Goal: Information Seeking & Learning: Learn about a topic

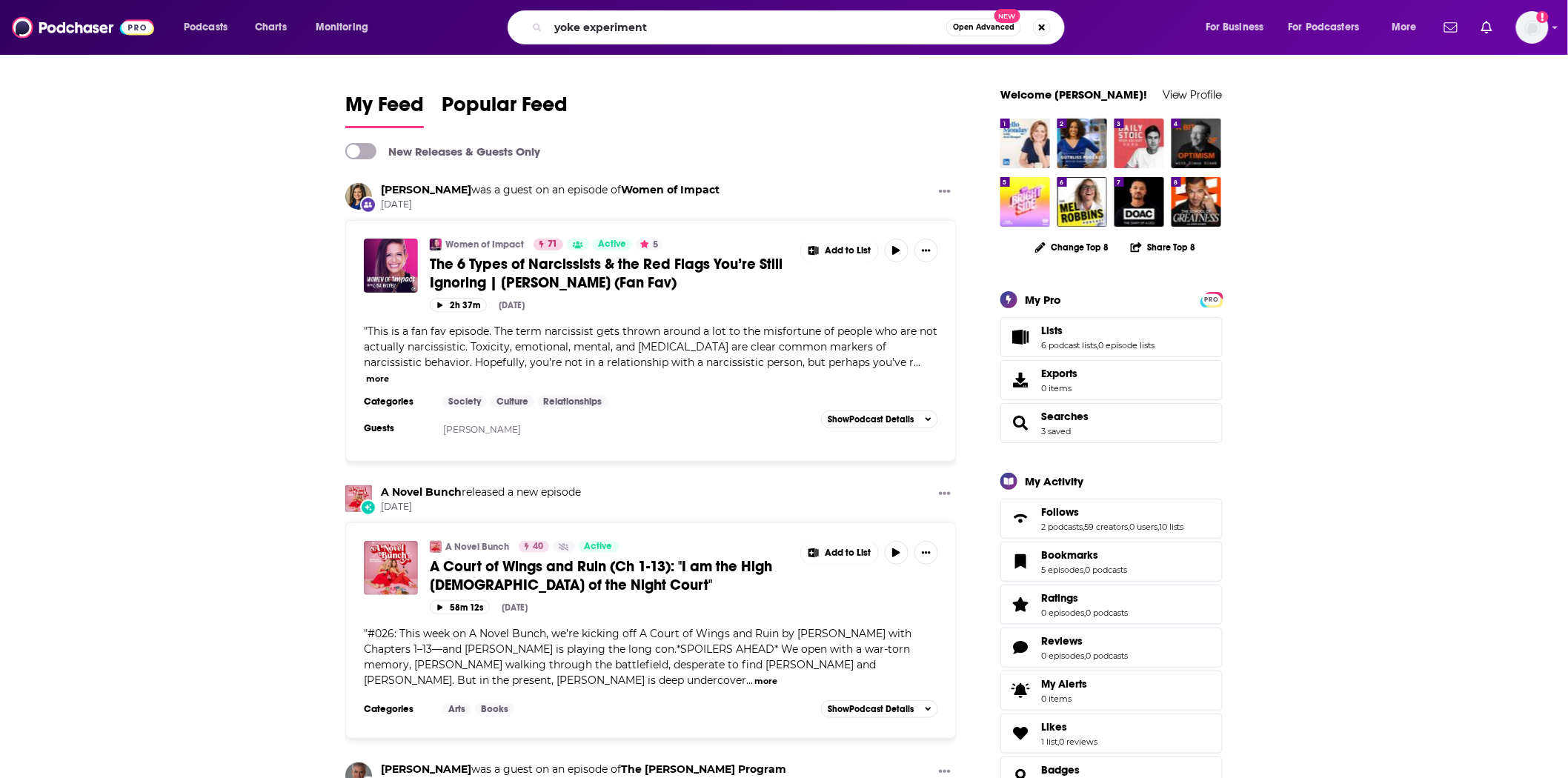
type input "yoke experiment"
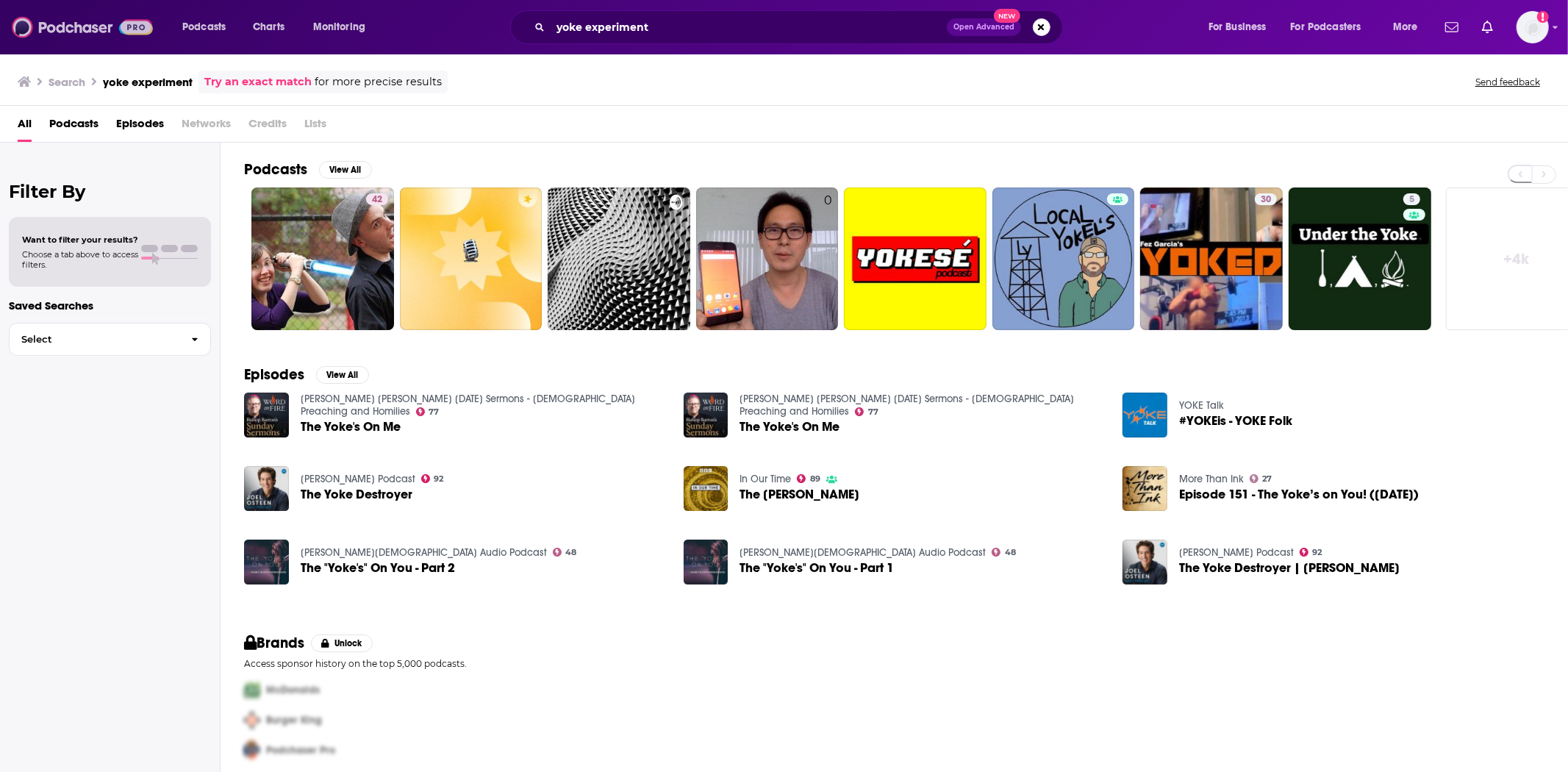
click at [52, 23] on img at bounding box center [83, 27] width 141 height 28
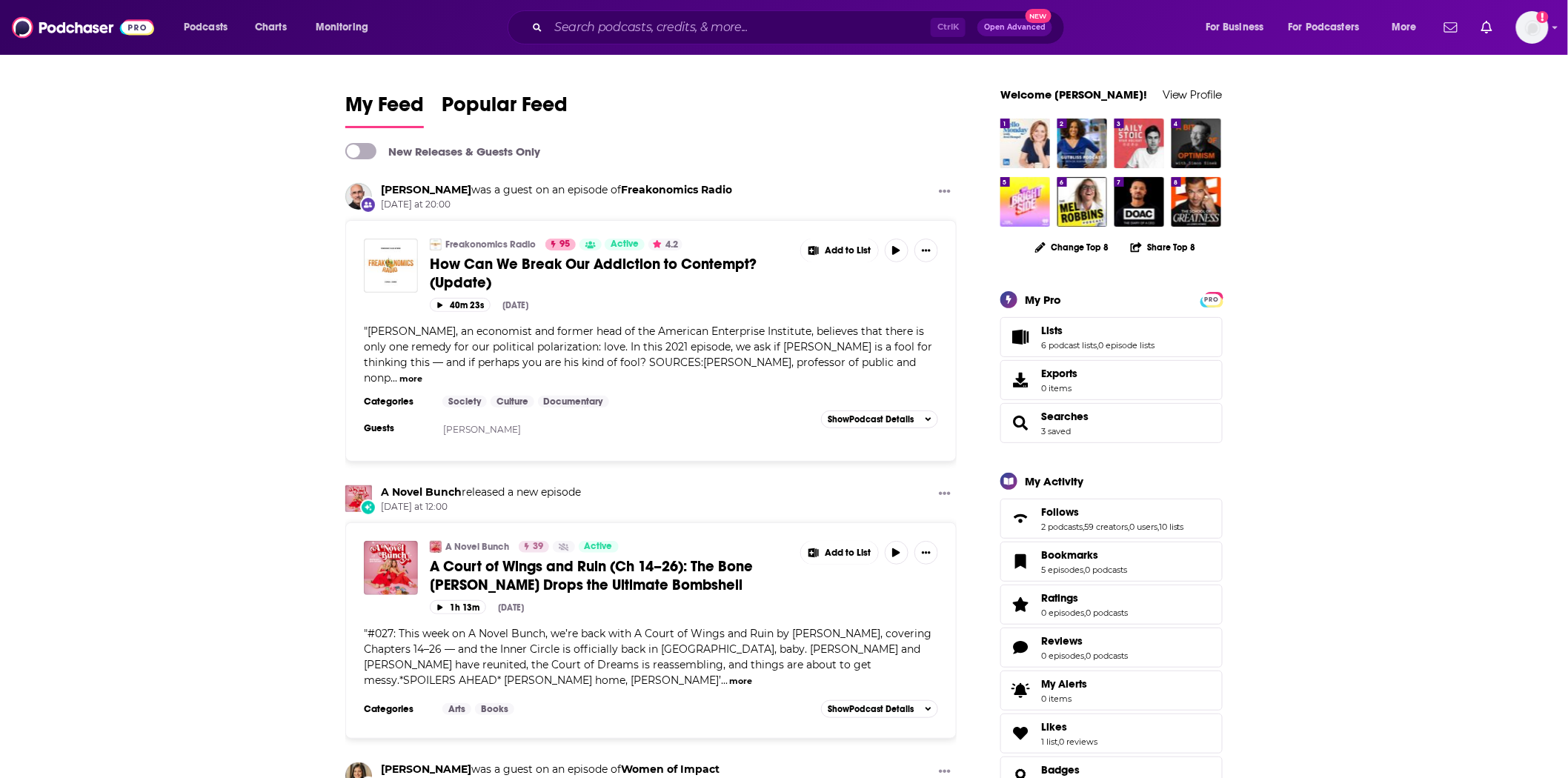
click at [670, 260] on span "How Can We Break Our Addiction to Contempt? (Update)" at bounding box center [593, 272] width 327 height 37
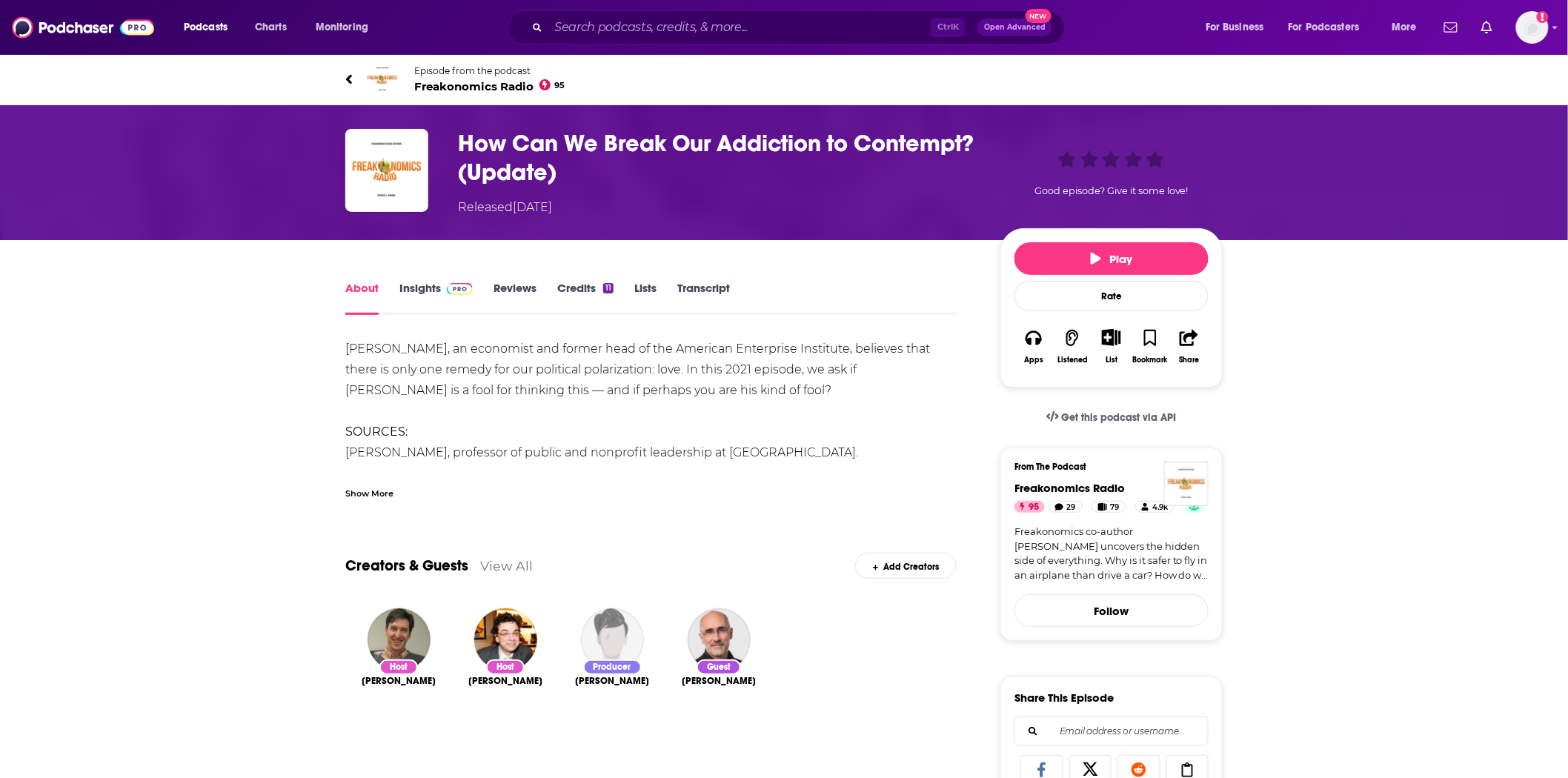
click at [381, 497] on div "Show More" at bounding box center [369, 492] width 49 height 14
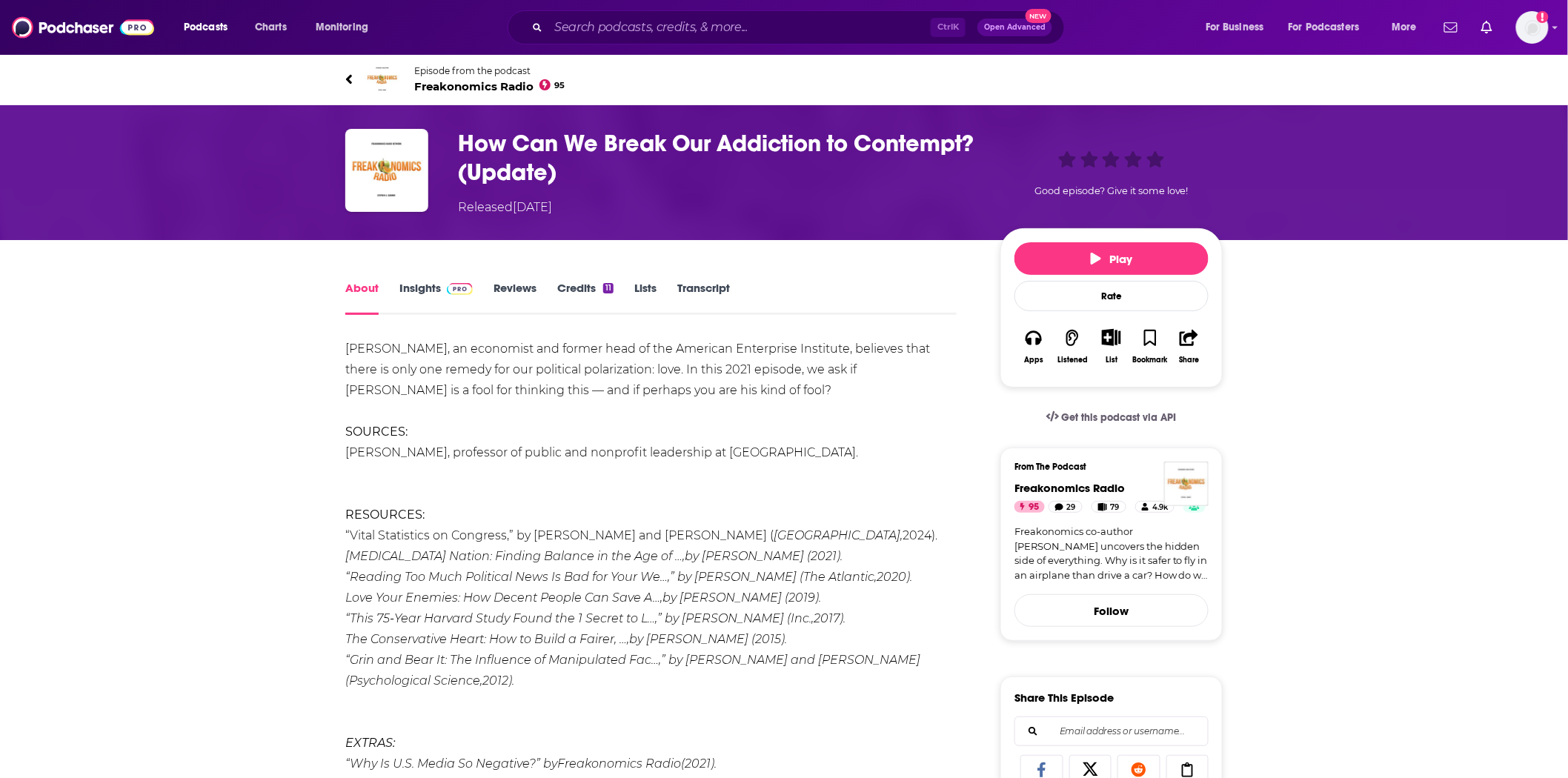
click at [715, 300] on link "Transcript" at bounding box center [703, 298] width 52 height 34
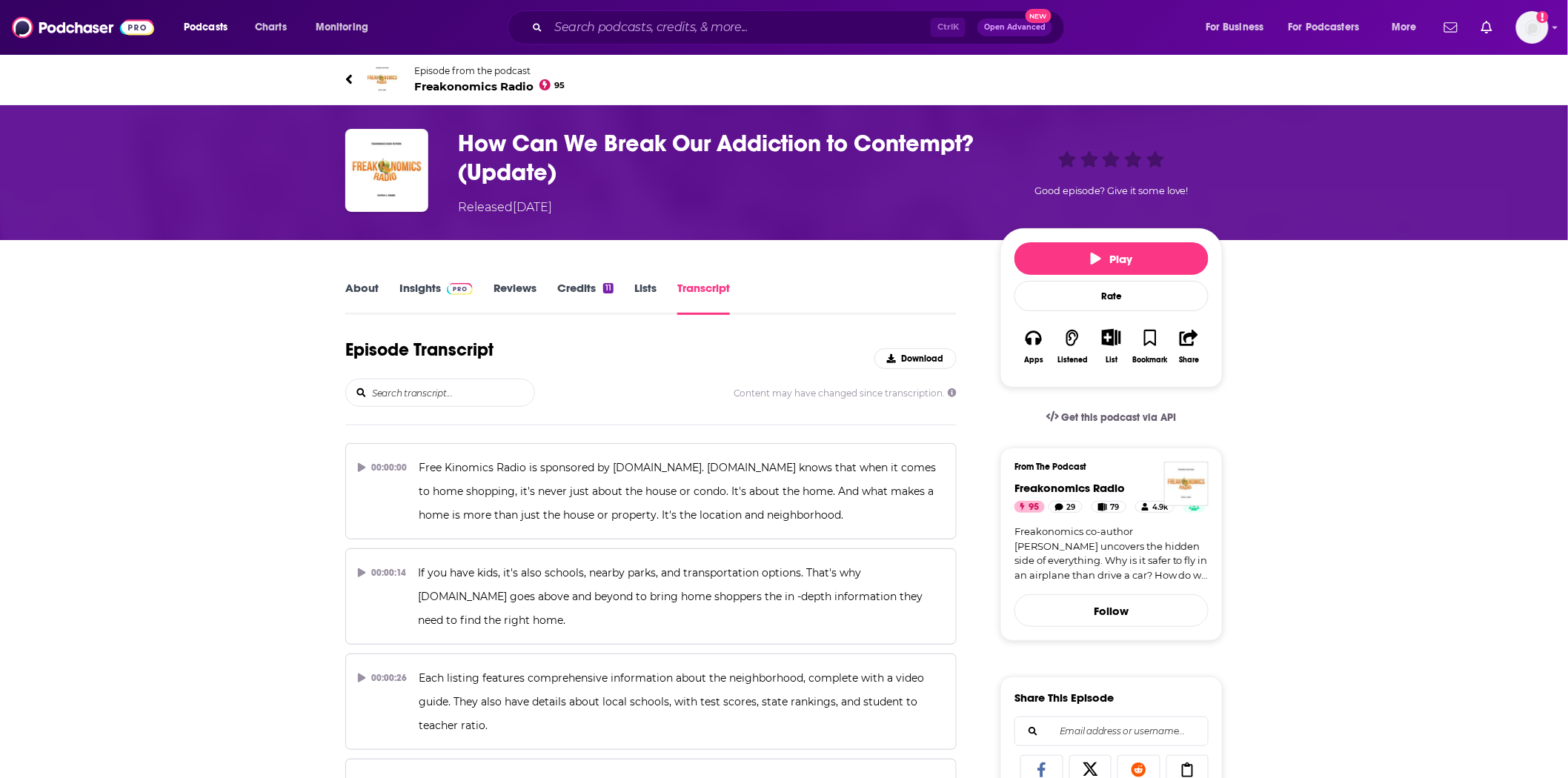
click at [421, 397] on input "search" at bounding box center [451, 392] width 163 height 27
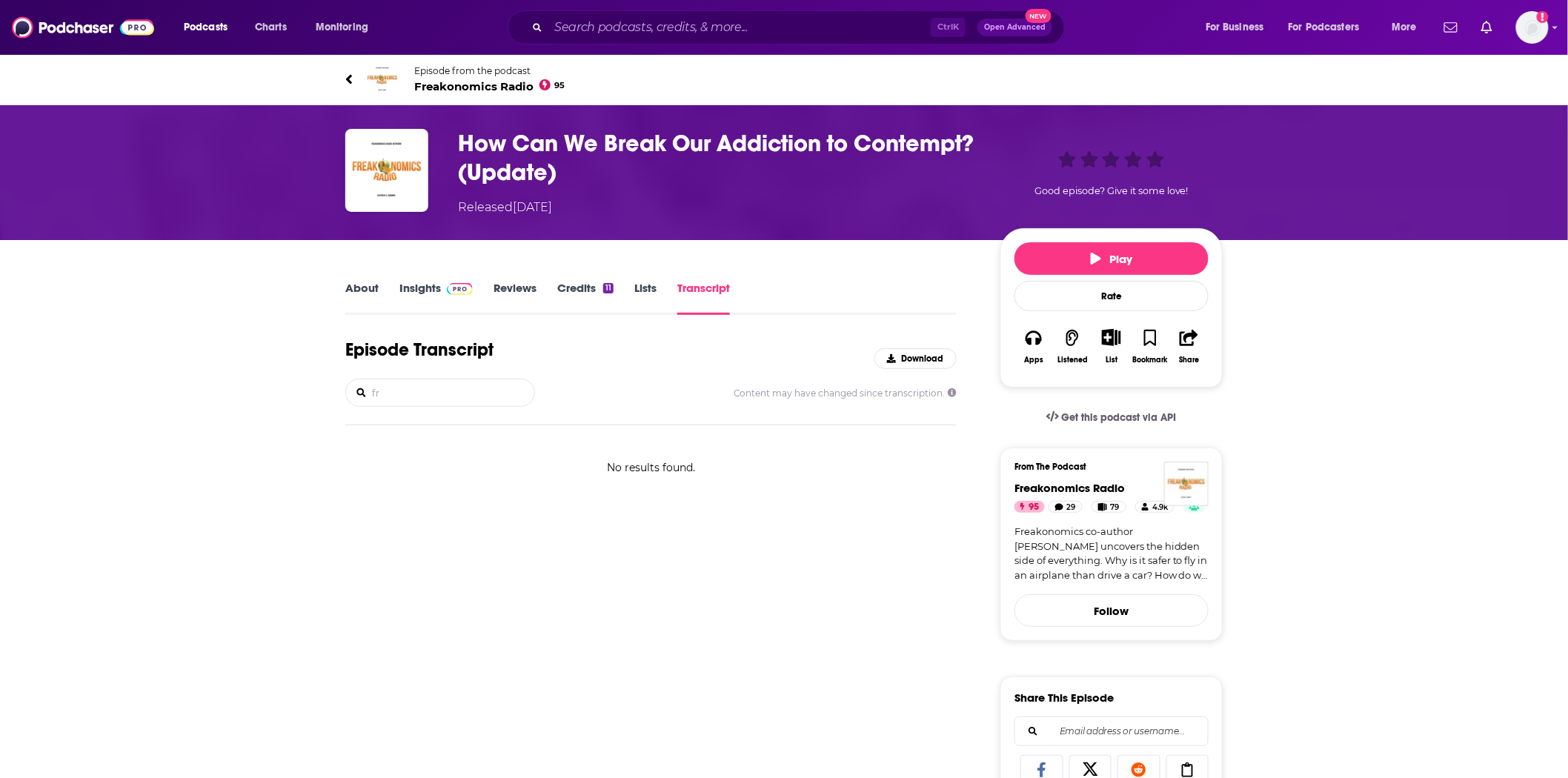
type input "f"
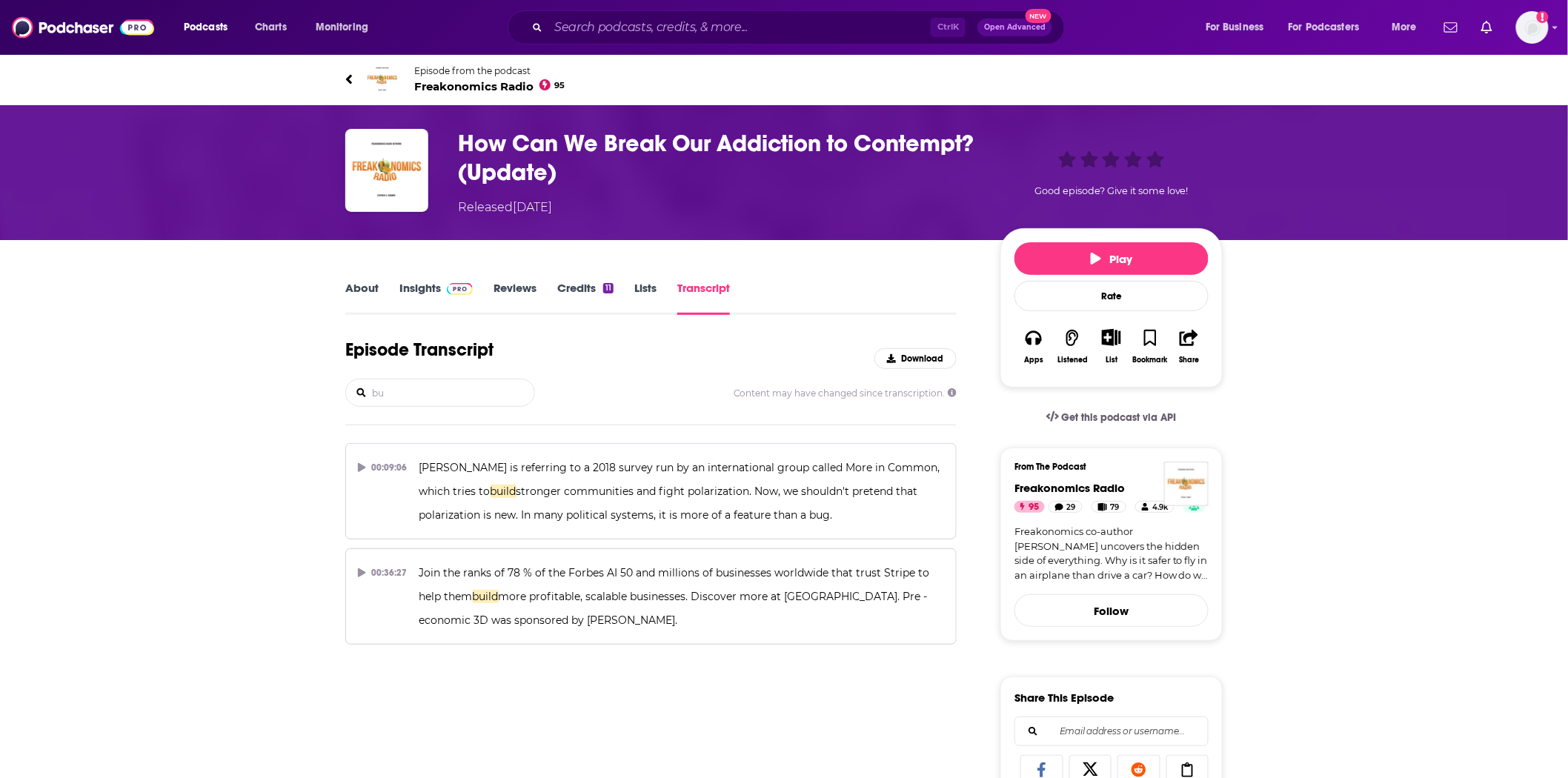
type input "b"
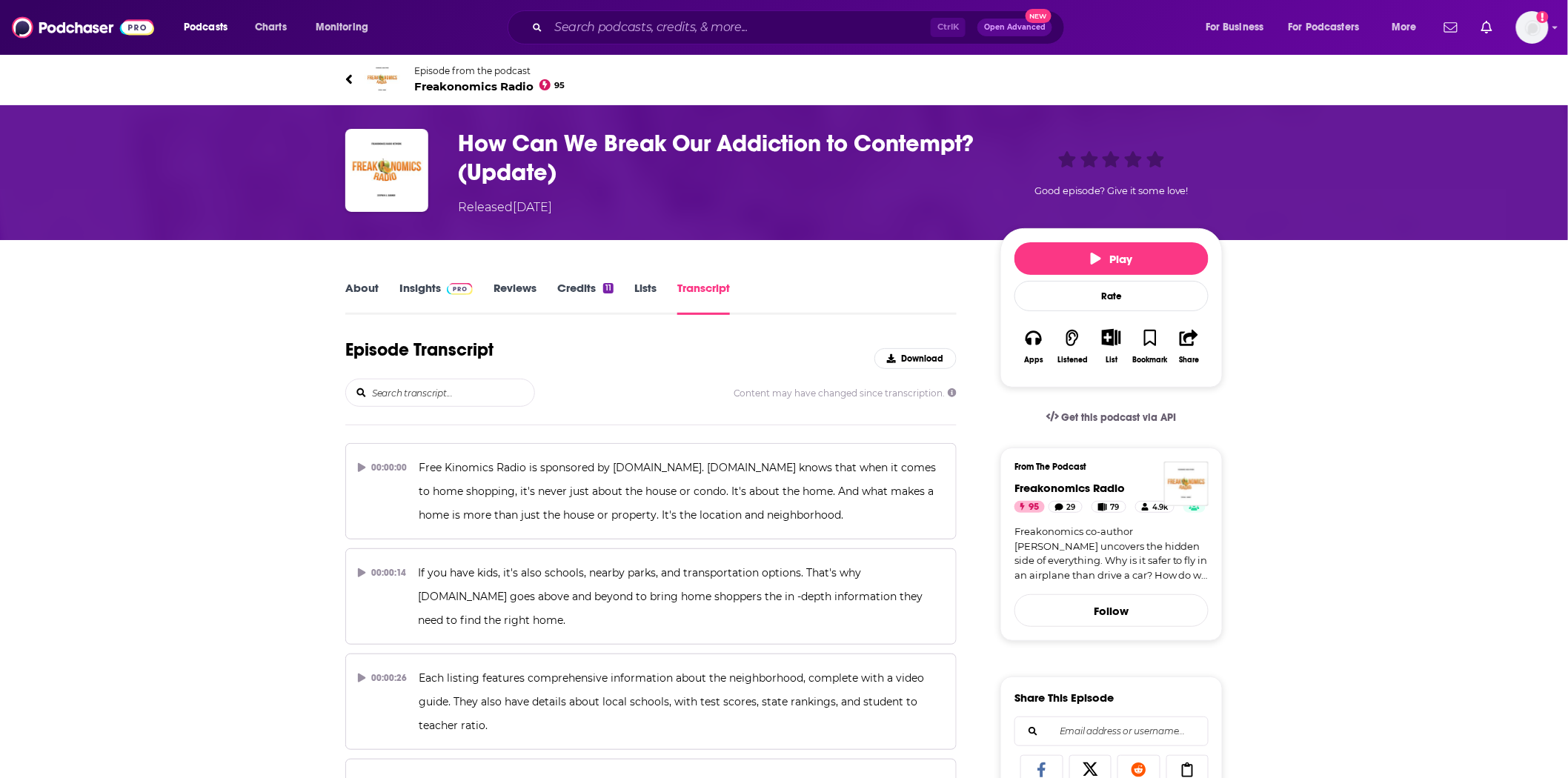
type input "d"
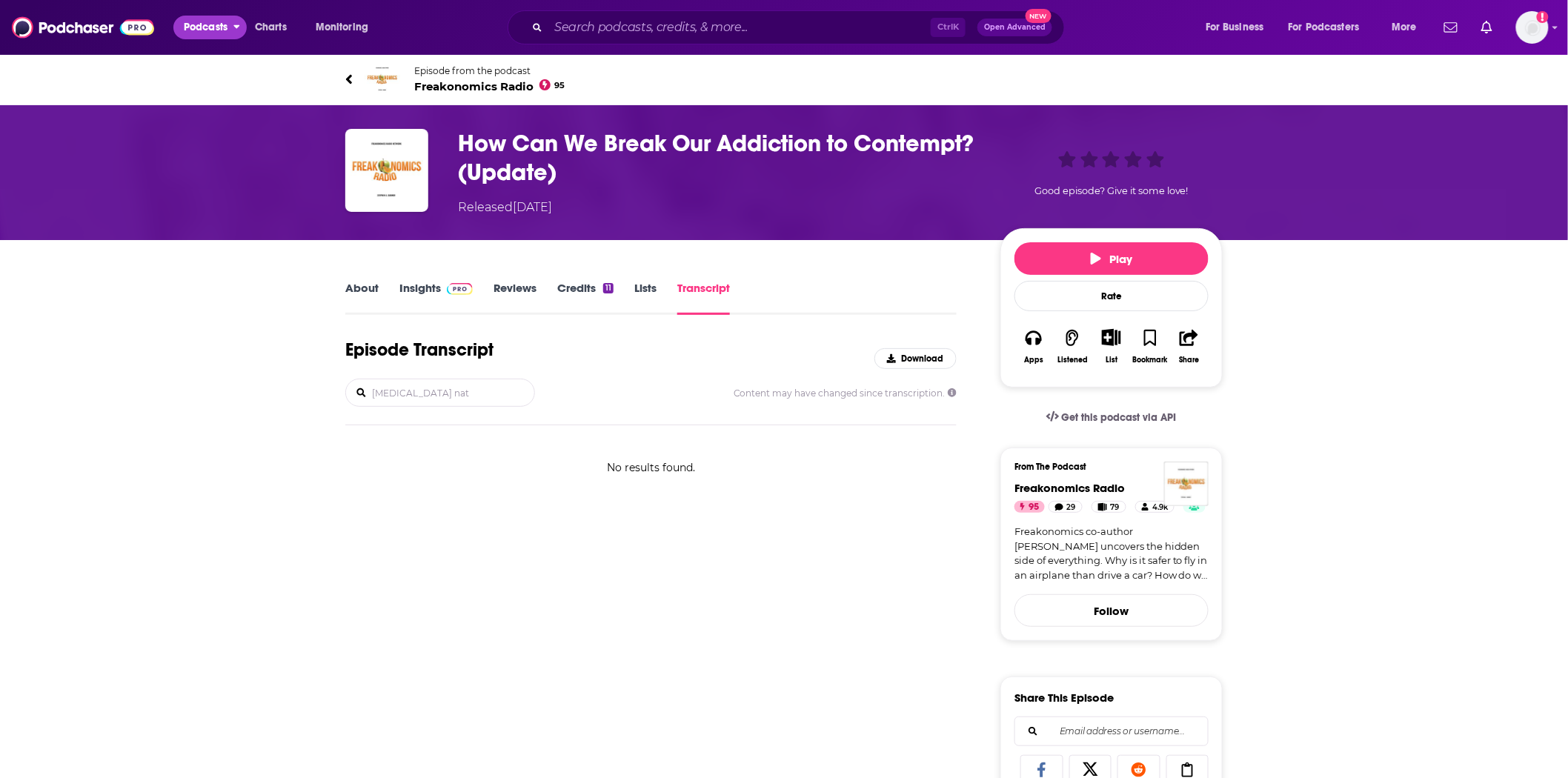
type input "[MEDICAL_DATA] nat"
click at [95, 19] on img at bounding box center [83, 27] width 143 height 28
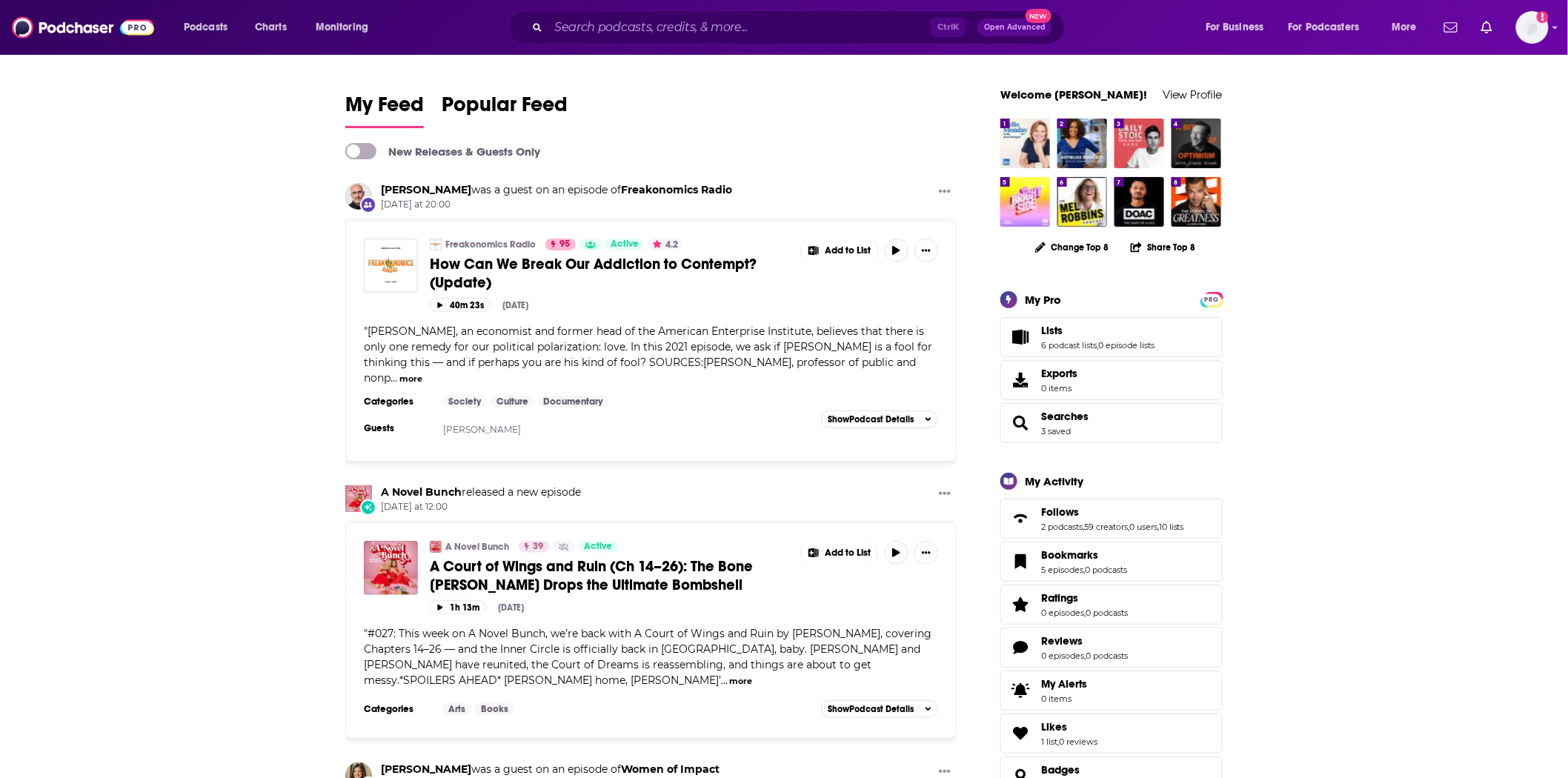
click at [544, 265] on span "How Can We Break Our Addiction to Contempt? (Update)" at bounding box center [593, 272] width 327 height 37
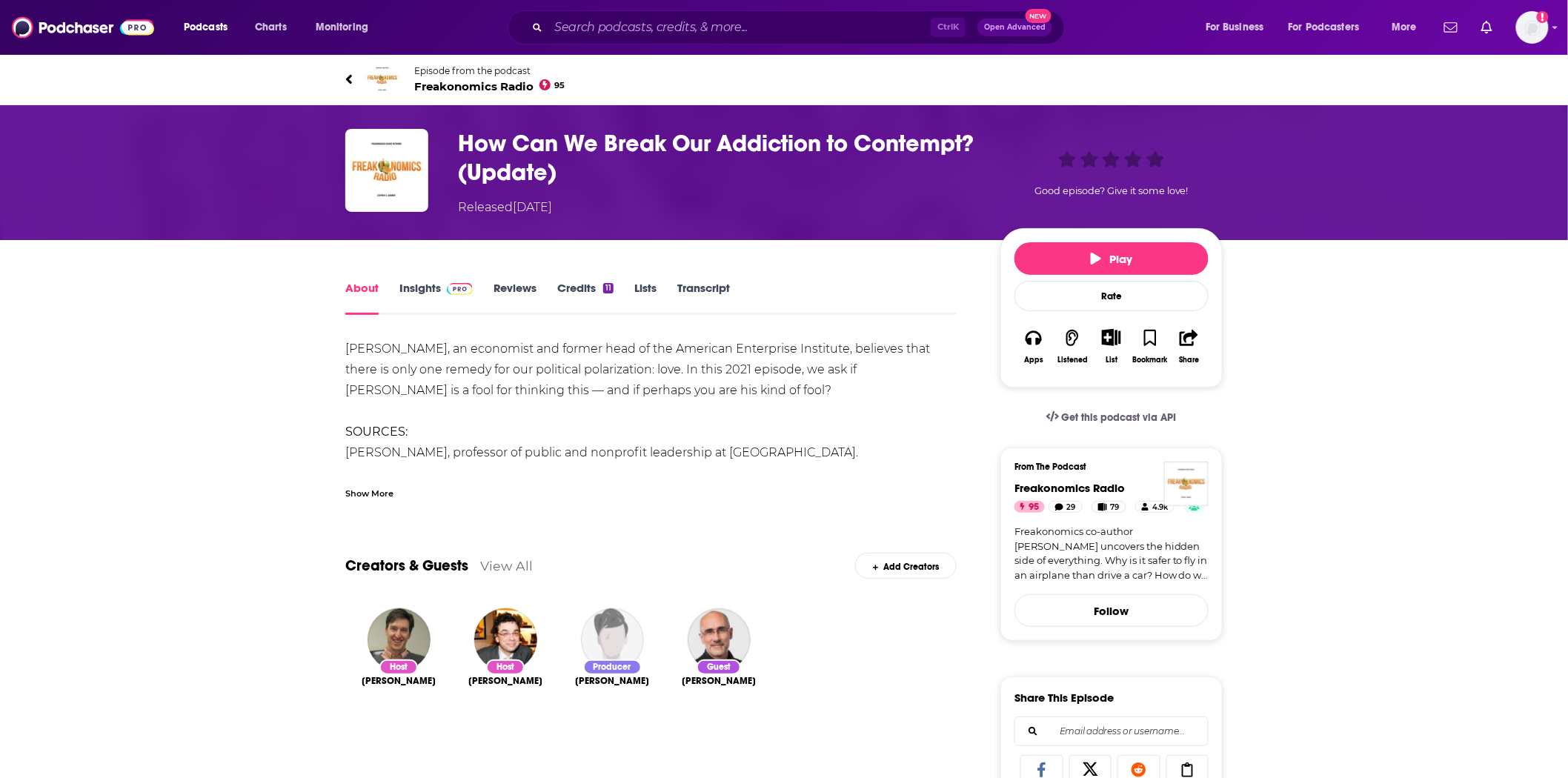
click at [348, 490] on div "Show More" at bounding box center [369, 492] width 49 height 14
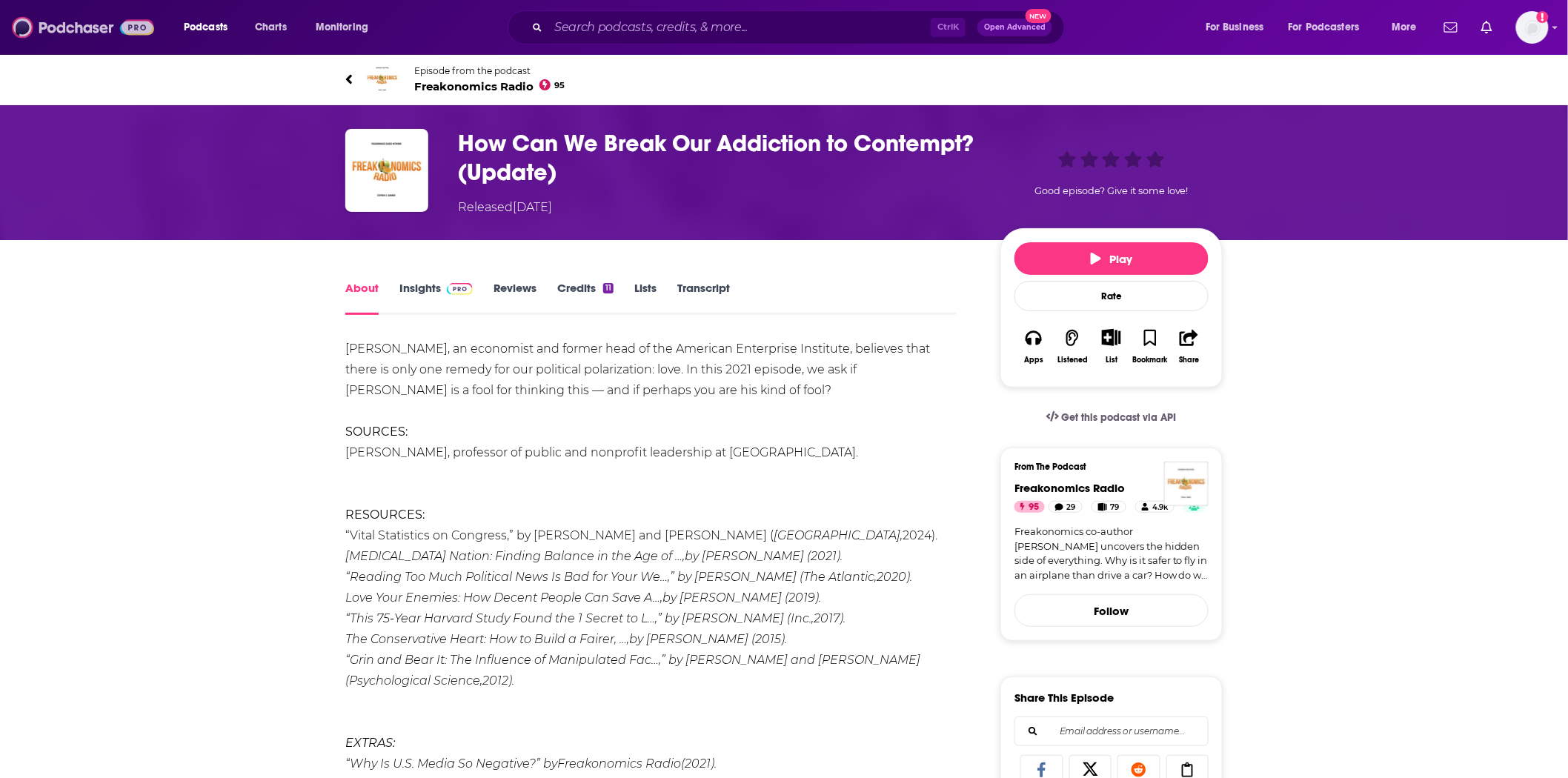
click at [72, 25] on img at bounding box center [83, 27] width 143 height 28
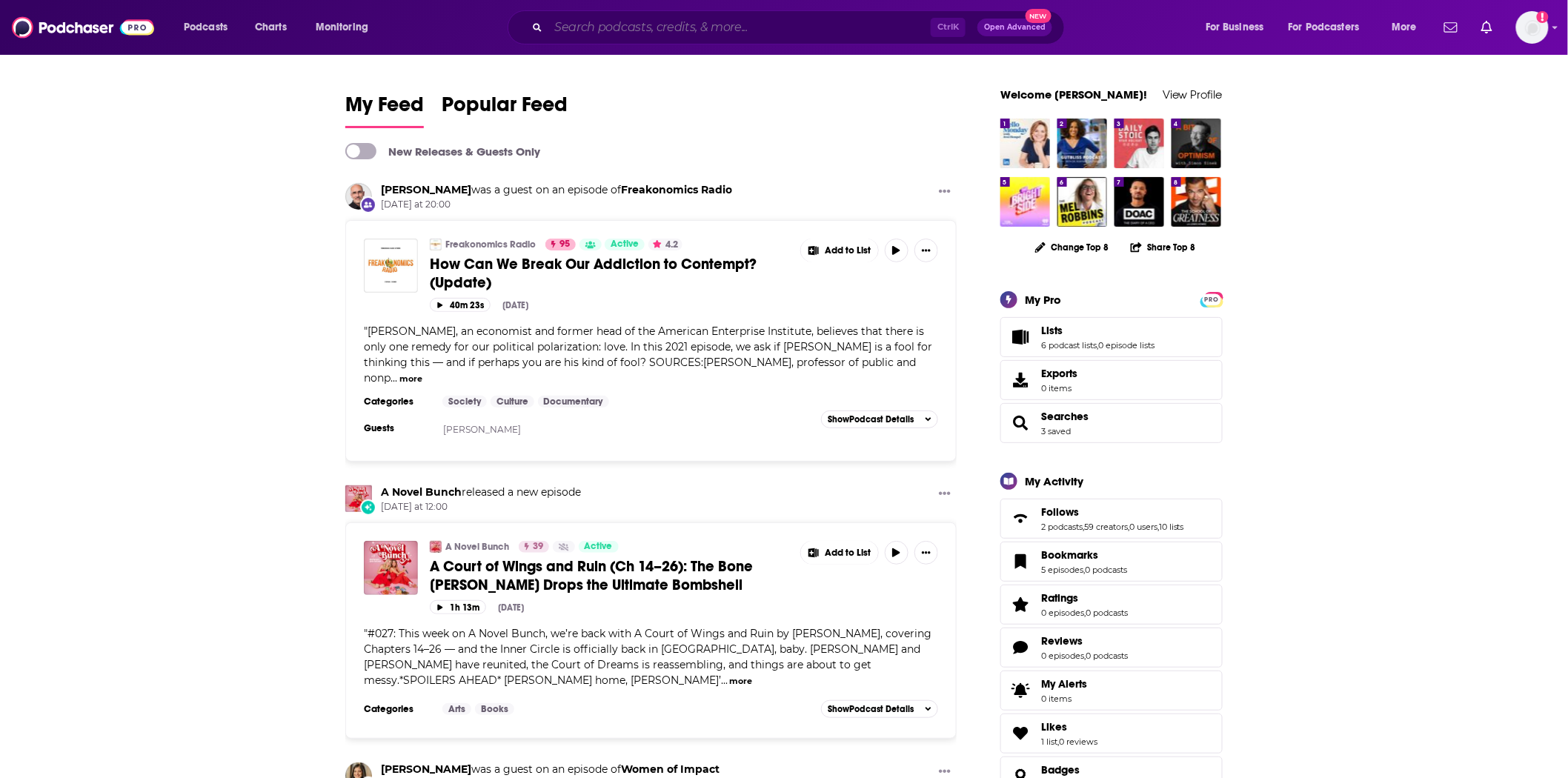
click at [635, 18] on input "Search podcasts, credits, & more..." at bounding box center [739, 28] width 382 height 24
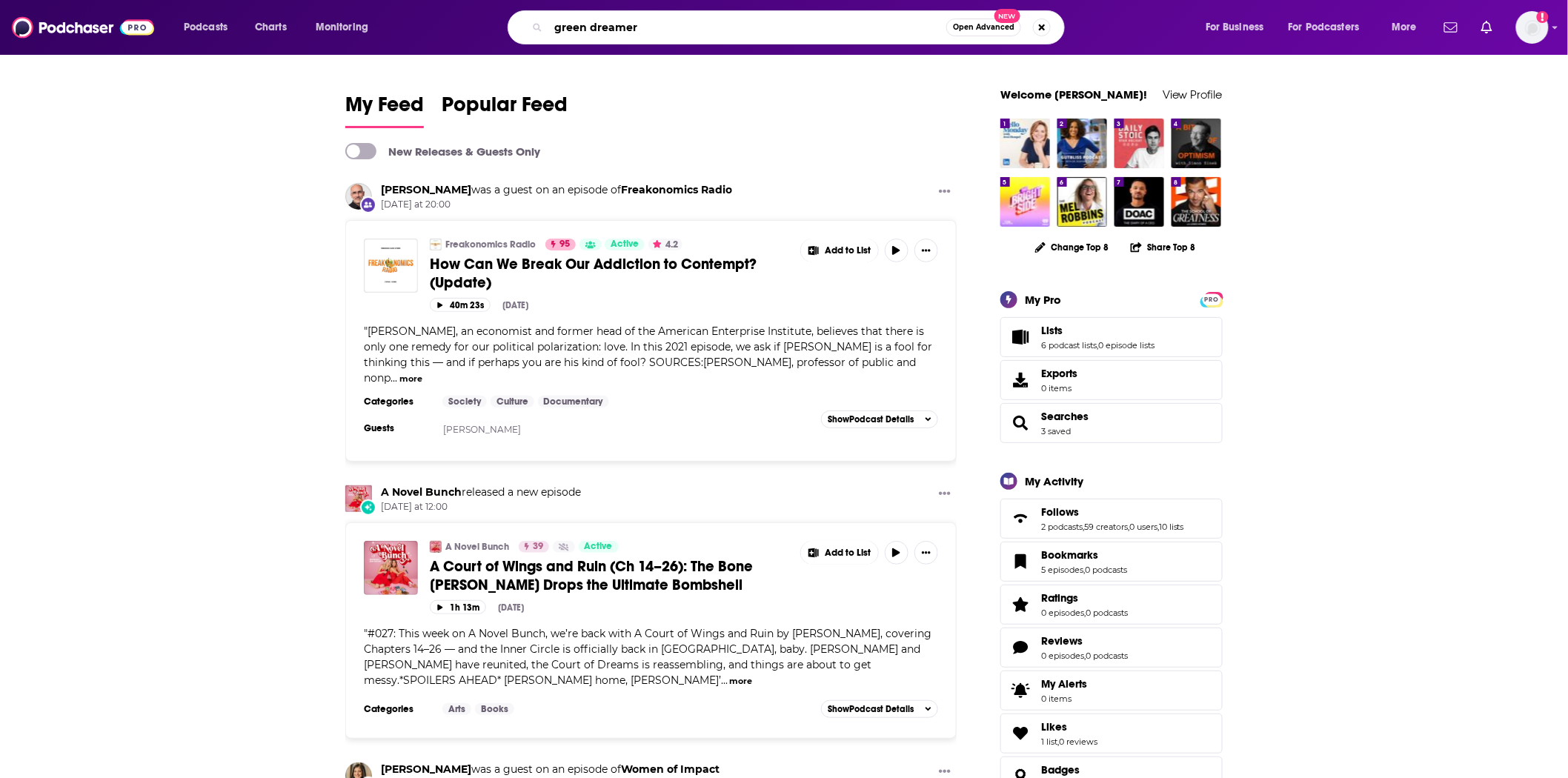
type input "green dreamer"
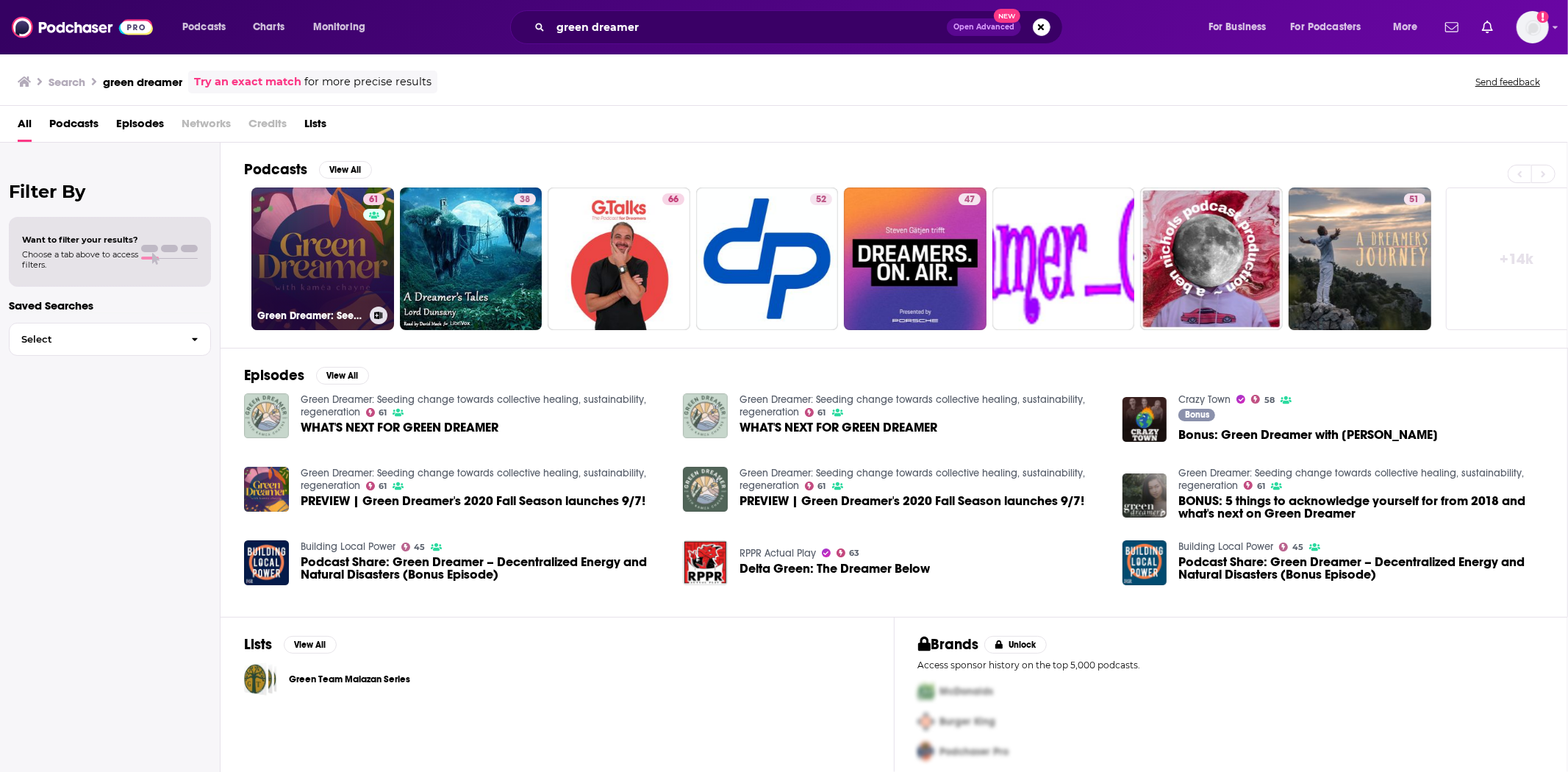
click at [335, 288] on link "61 Green Dreamer: Seeding change towards collective healing, sustainability, re…" at bounding box center [322, 258] width 142 height 142
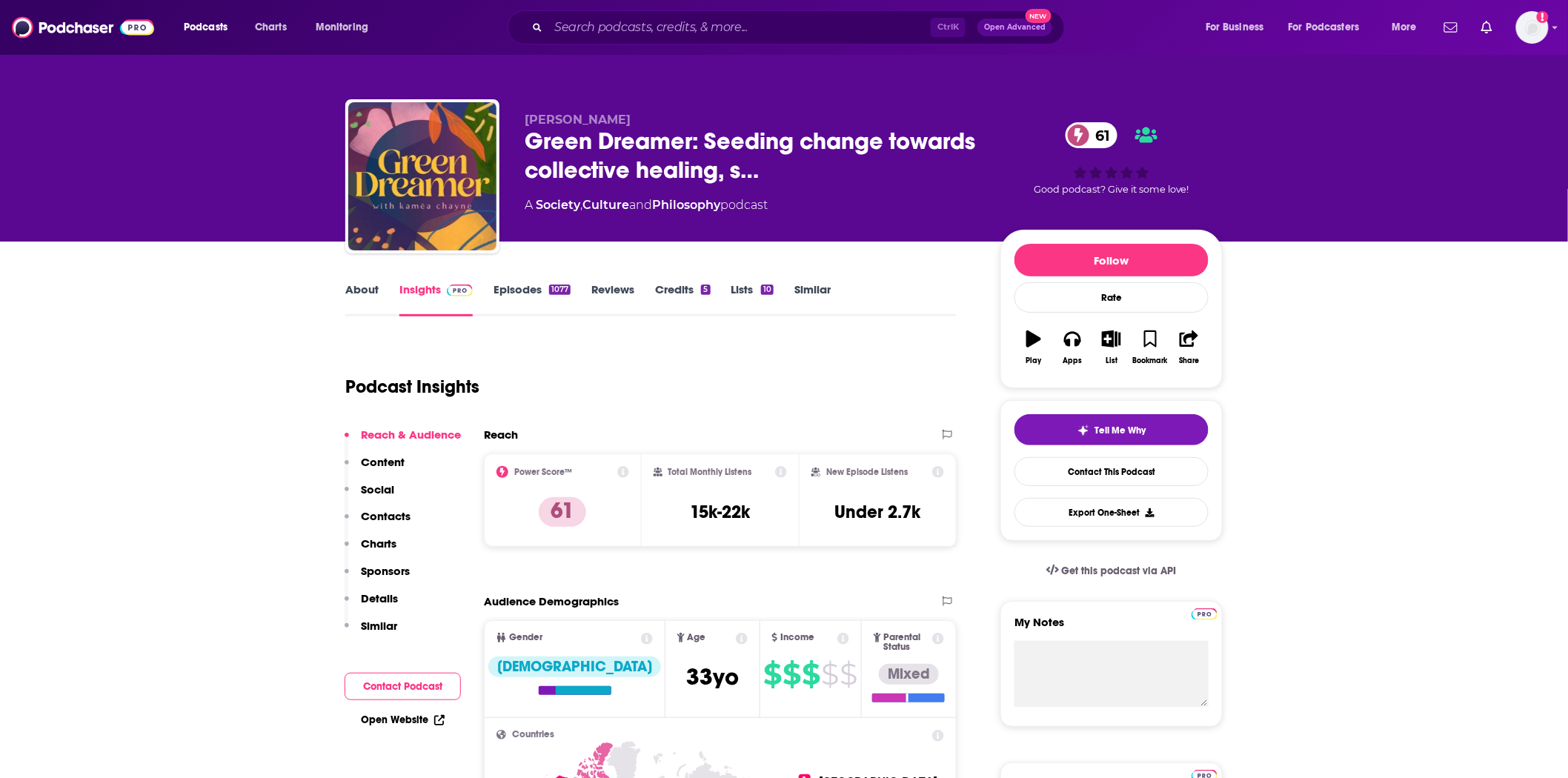
click at [543, 285] on link "Episodes 1077" at bounding box center [532, 299] width 77 height 34
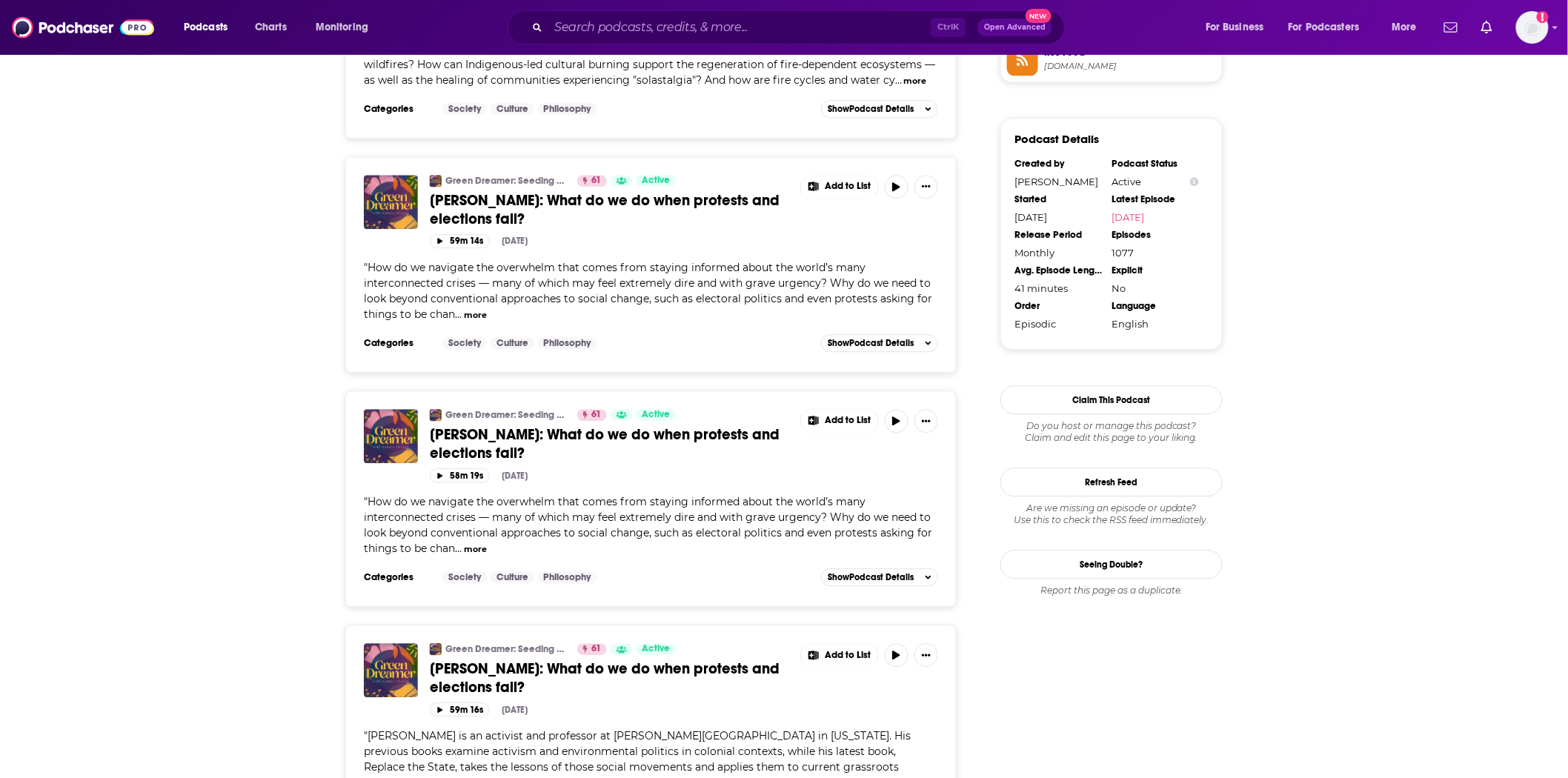
scroll to position [1728, 0]
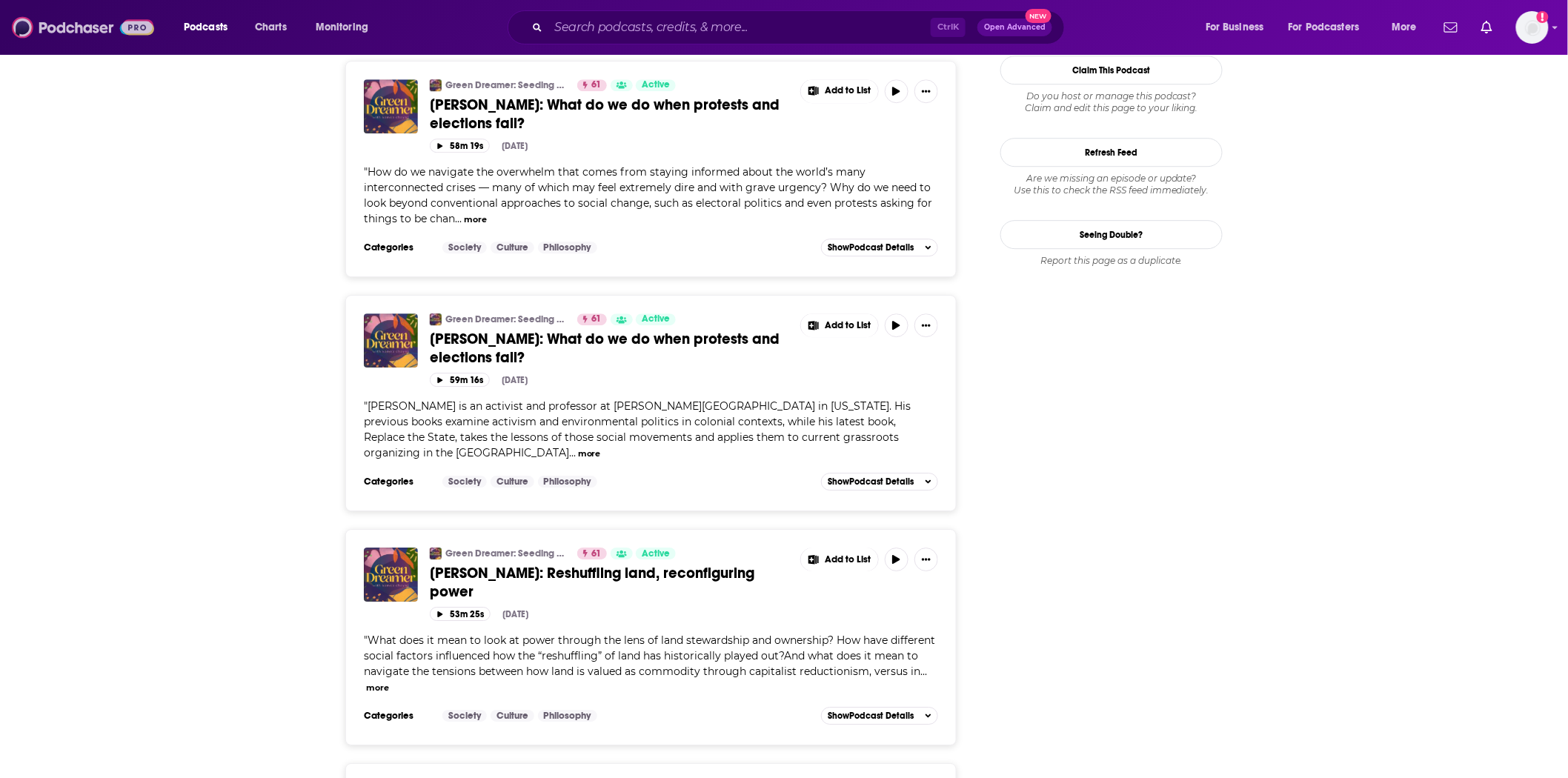
click at [79, 28] on img at bounding box center [83, 27] width 143 height 28
